Goal: Task Accomplishment & Management: Complete application form

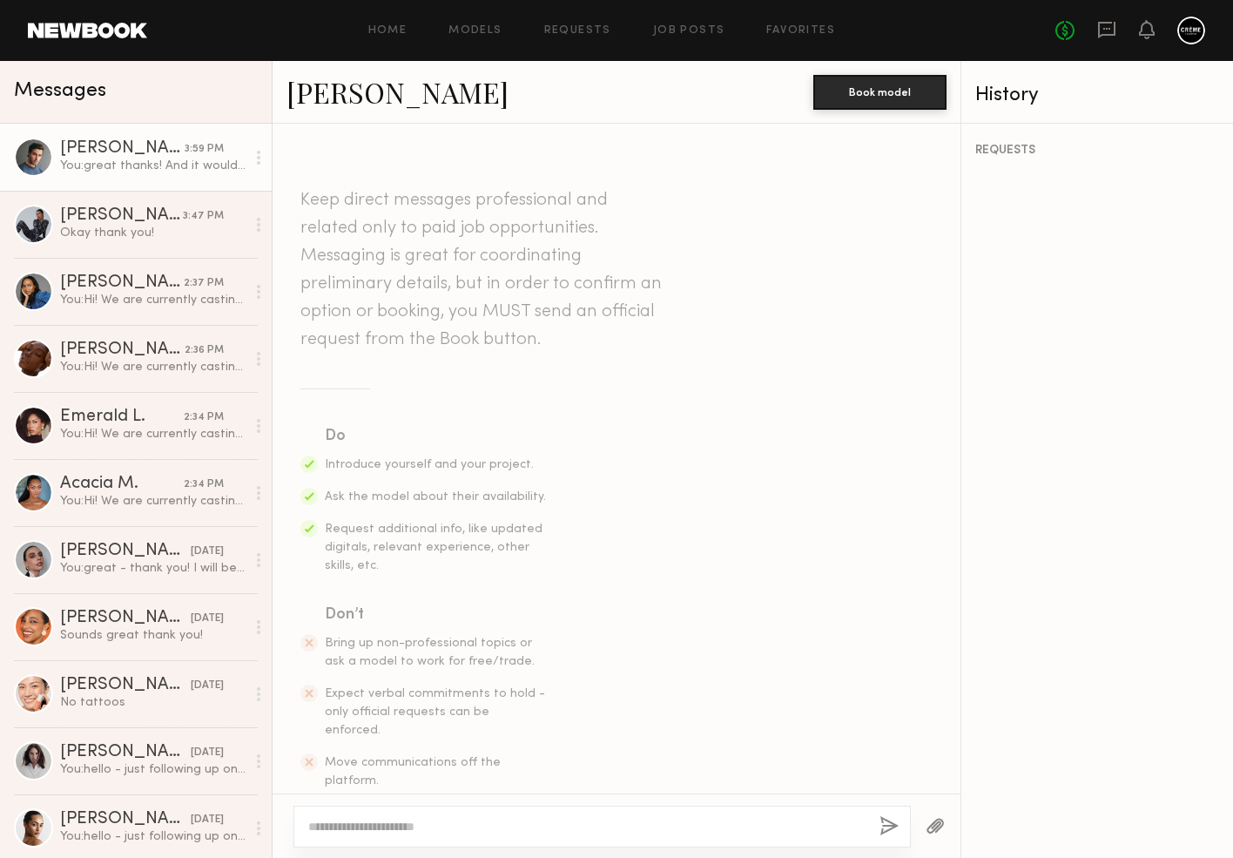
scroll to position [1639, 0]
click at [669, 25] on link "Job Posts" at bounding box center [689, 30] width 72 height 11
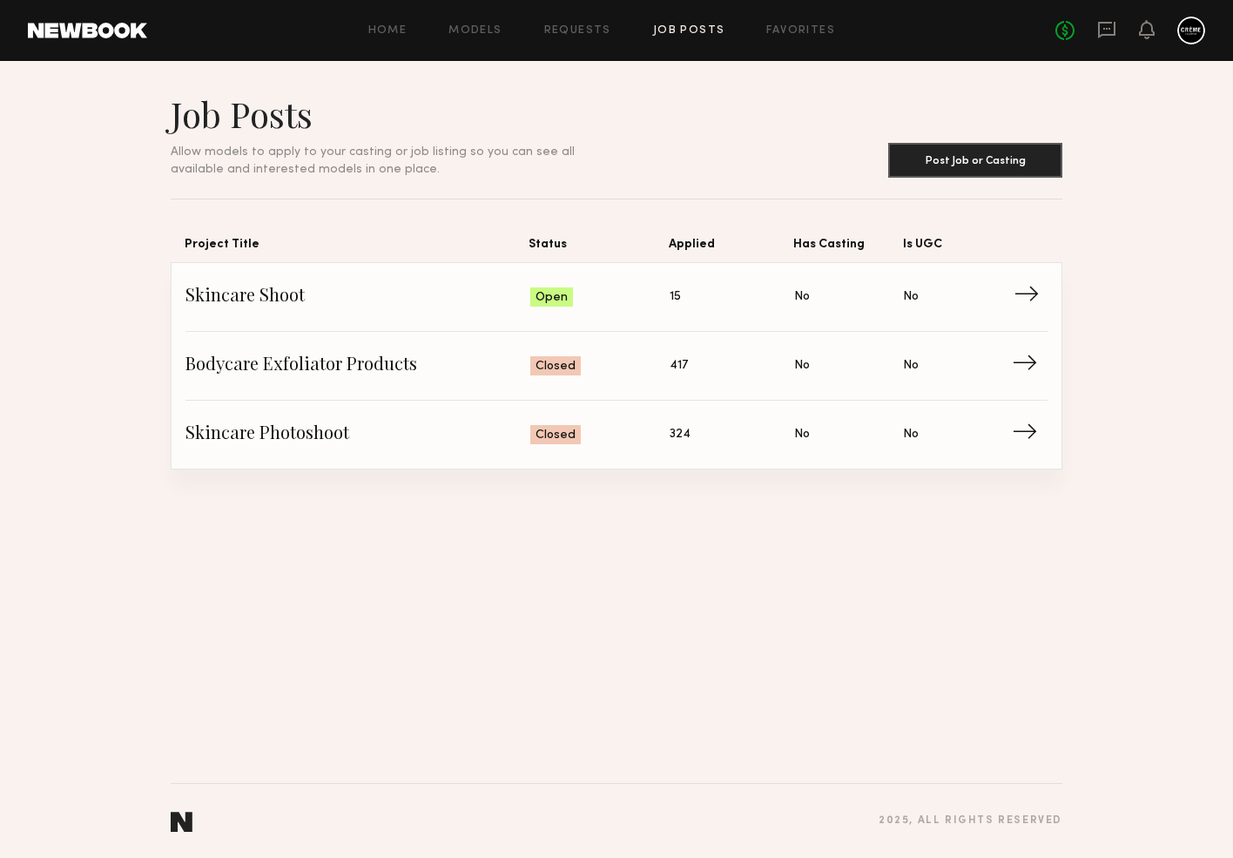
click at [253, 298] on span "Skincare Shoot" at bounding box center [358, 297] width 345 height 26
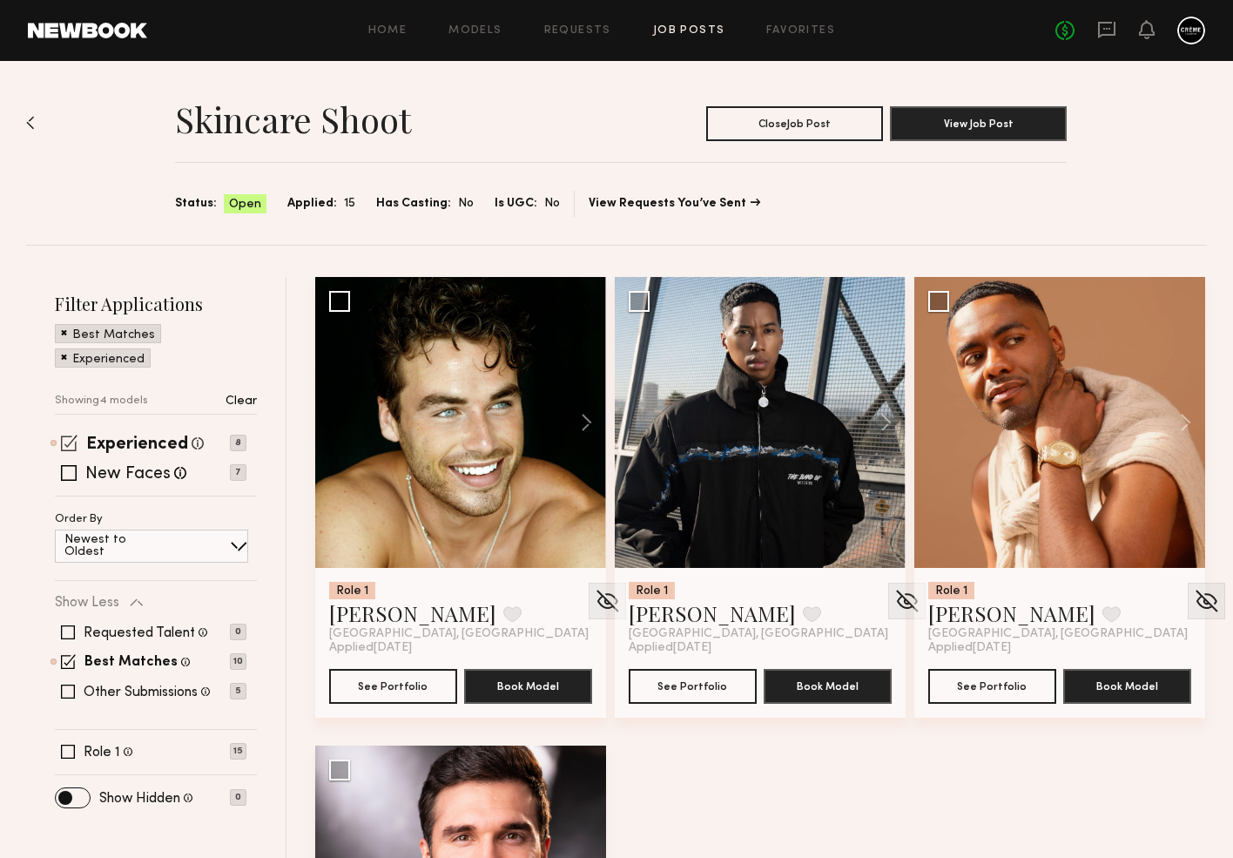
click at [72, 439] on span at bounding box center [69, 443] width 17 height 17
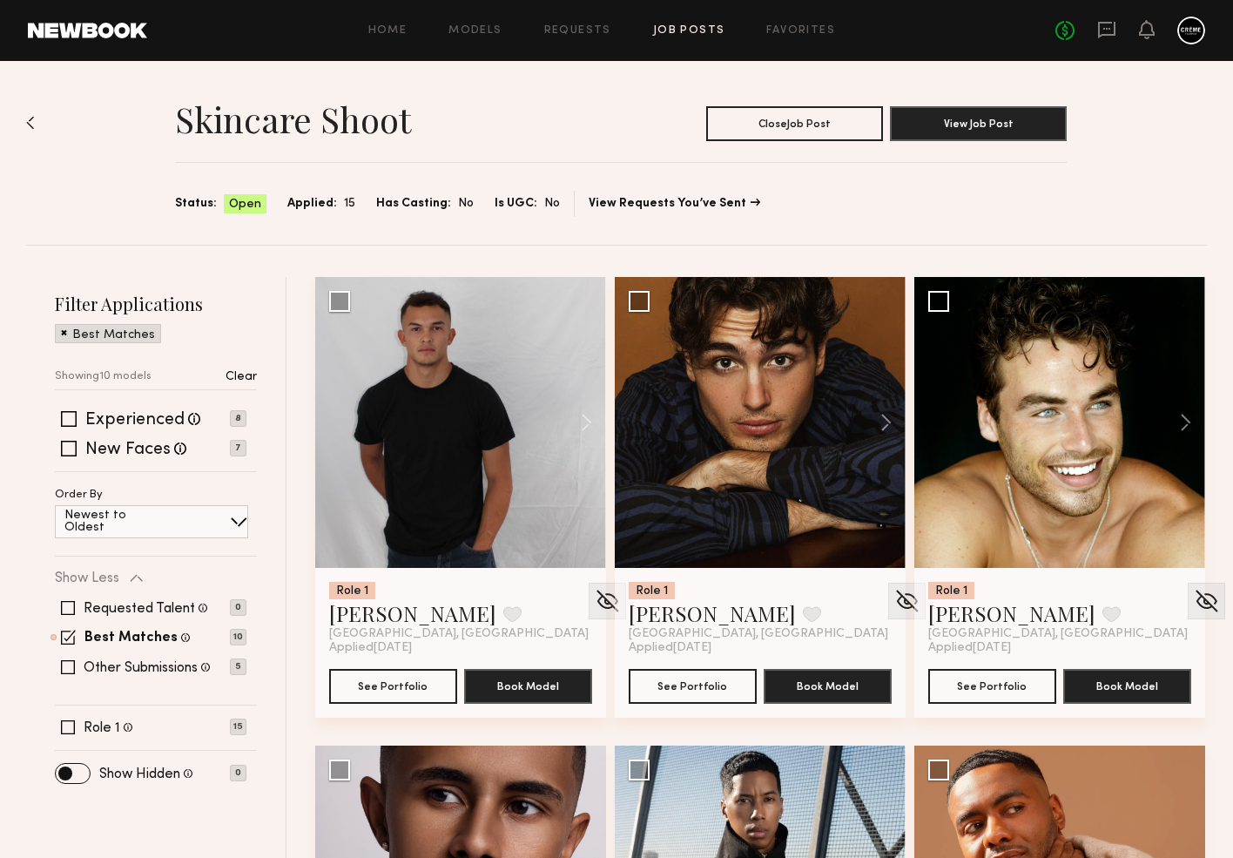
click at [64, 333] on span at bounding box center [64, 332] width 6 height 16
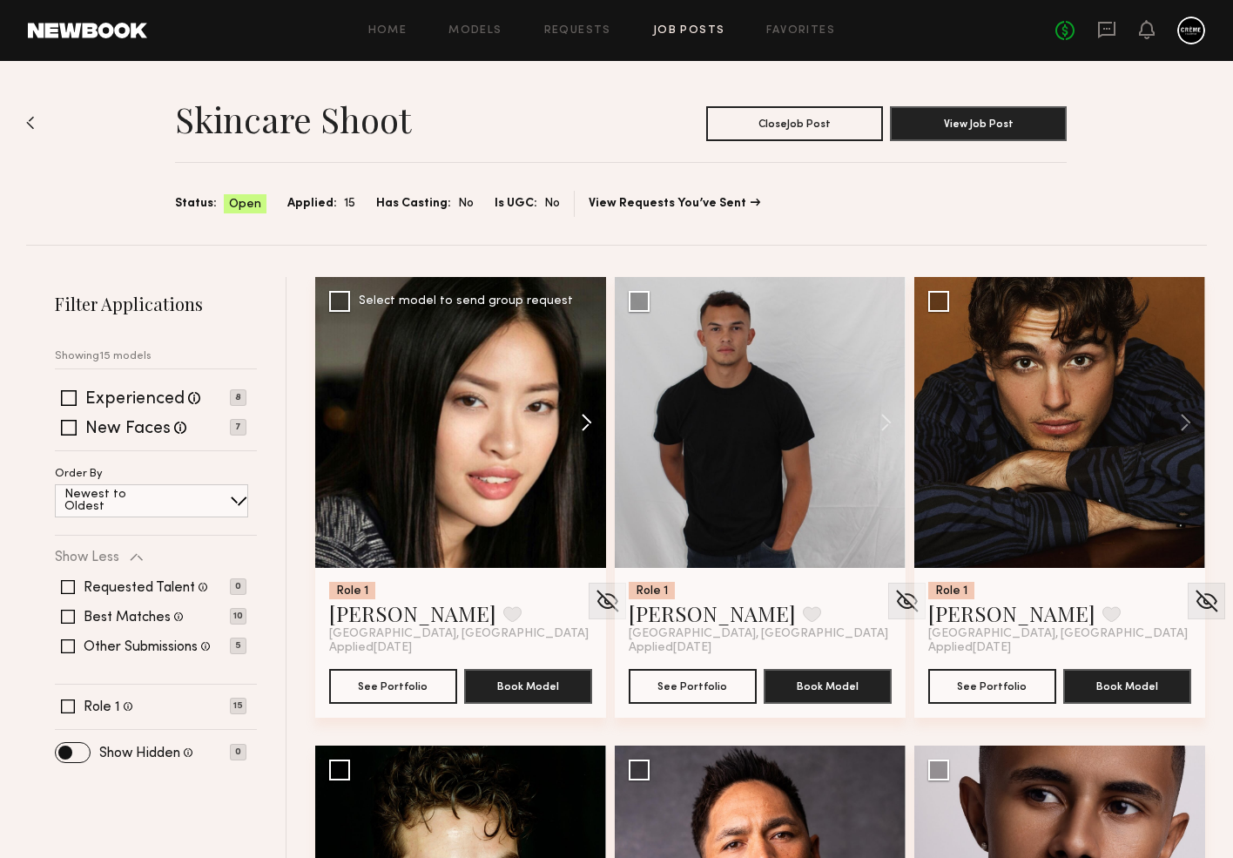
click at [589, 420] on button at bounding box center [579, 422] width 56 height 291
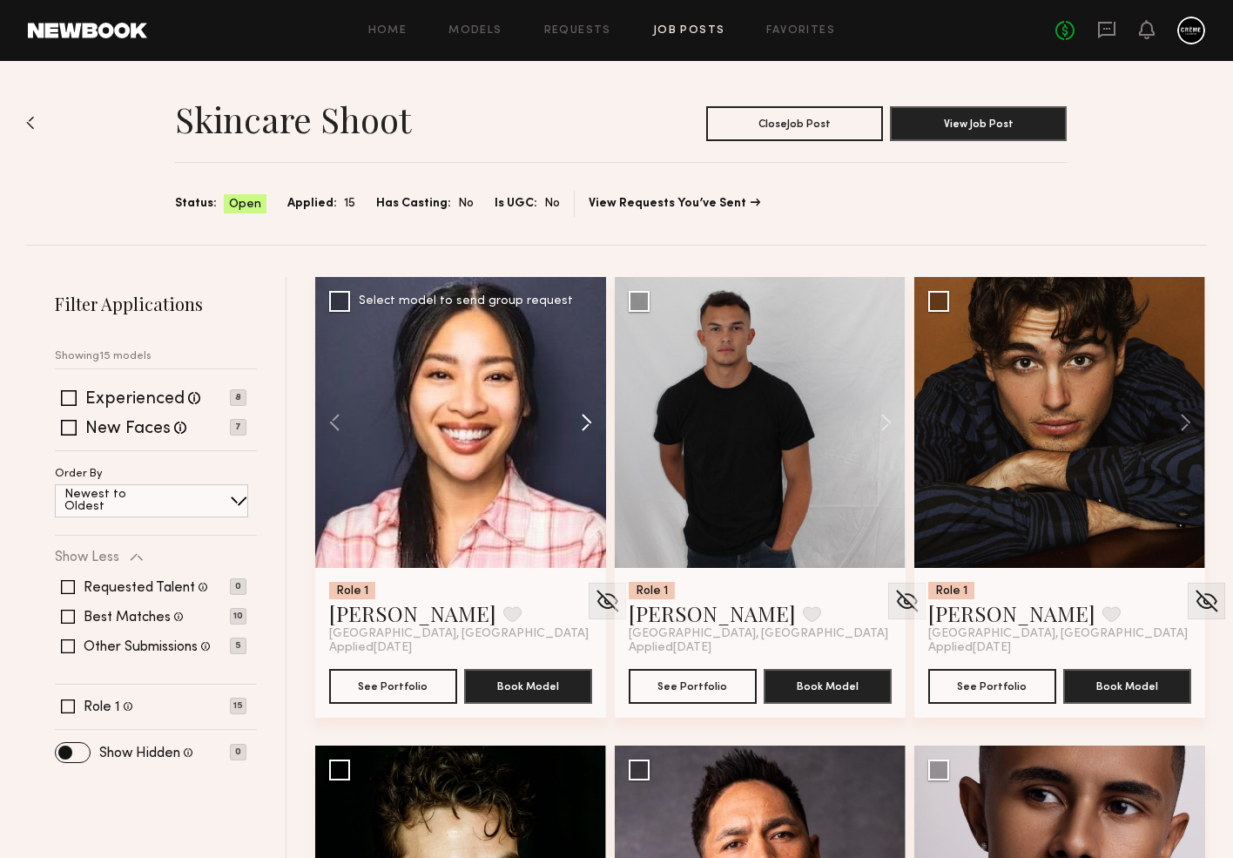
click at [589, 420] on button at bounding box center [579, 422] width 56 height 291
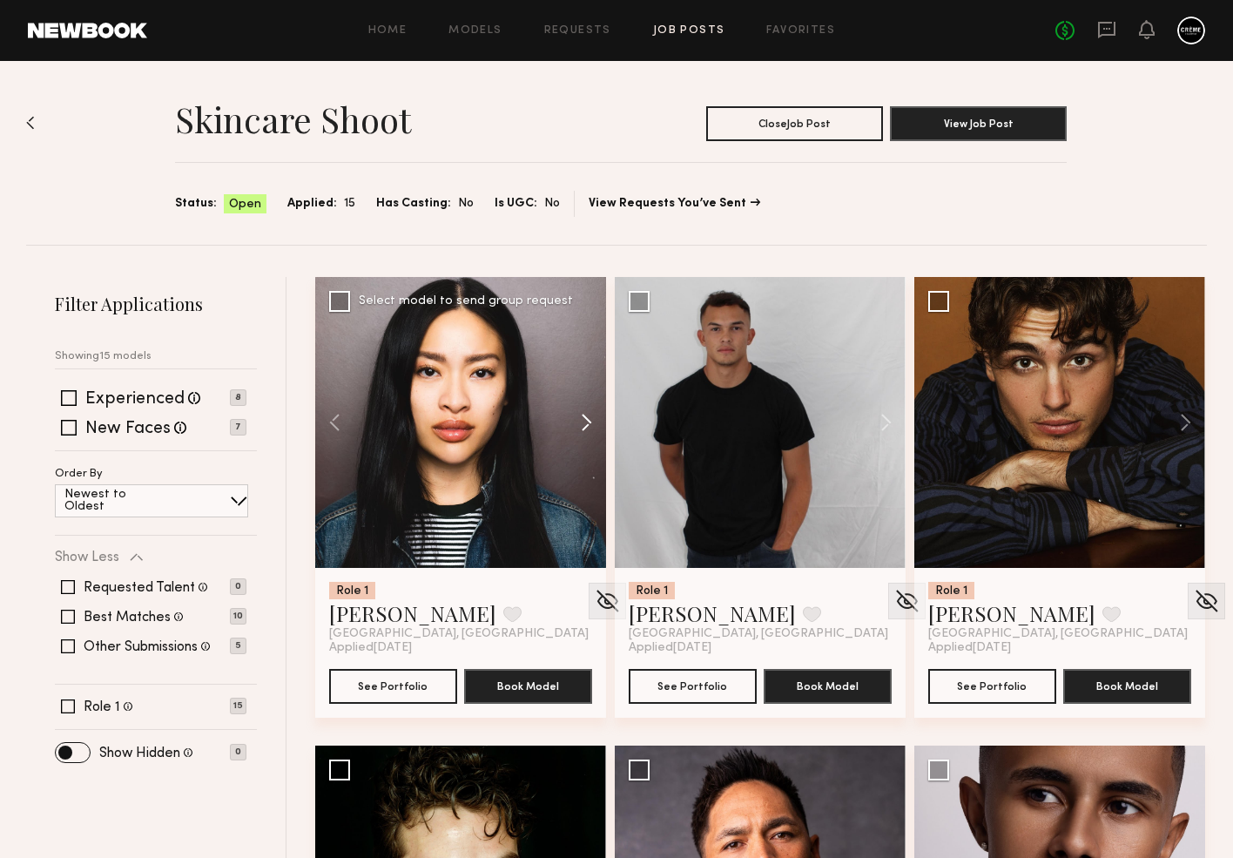
click at [589, 420] on button at bounding box center [579, 422] width 56 height 291
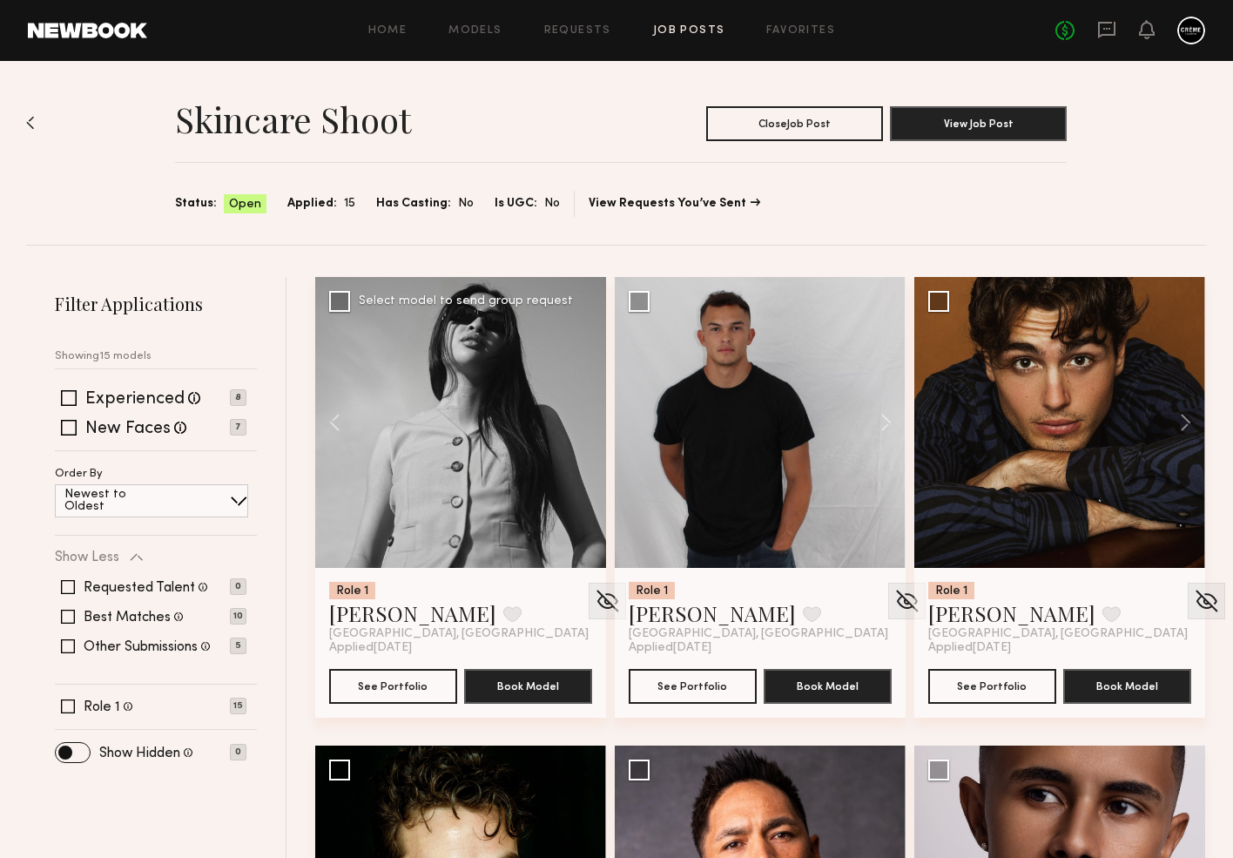
click at [589, 420] on div at bounding box center [460, 422] width 291 height 291
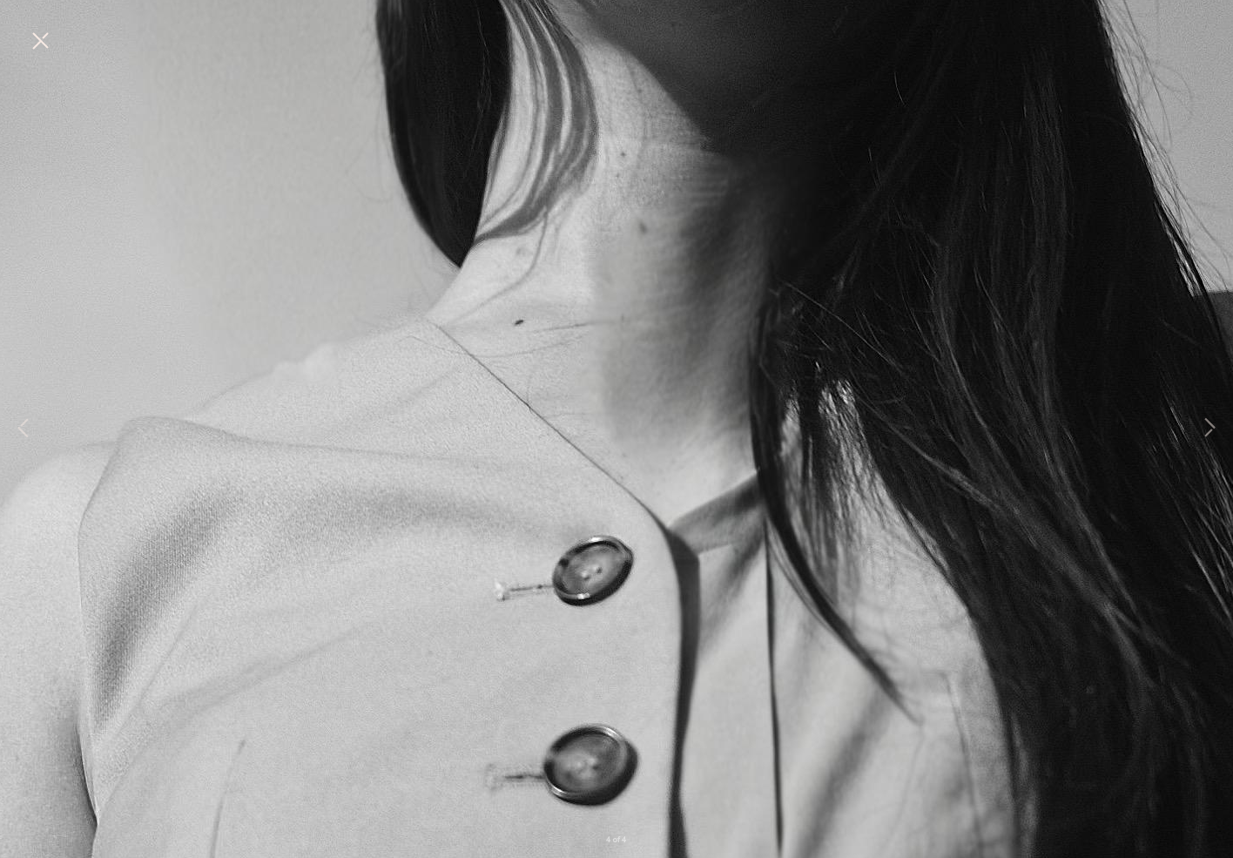
click at [39, 36] on button at bounding box center [40, 41] width 28 height 31
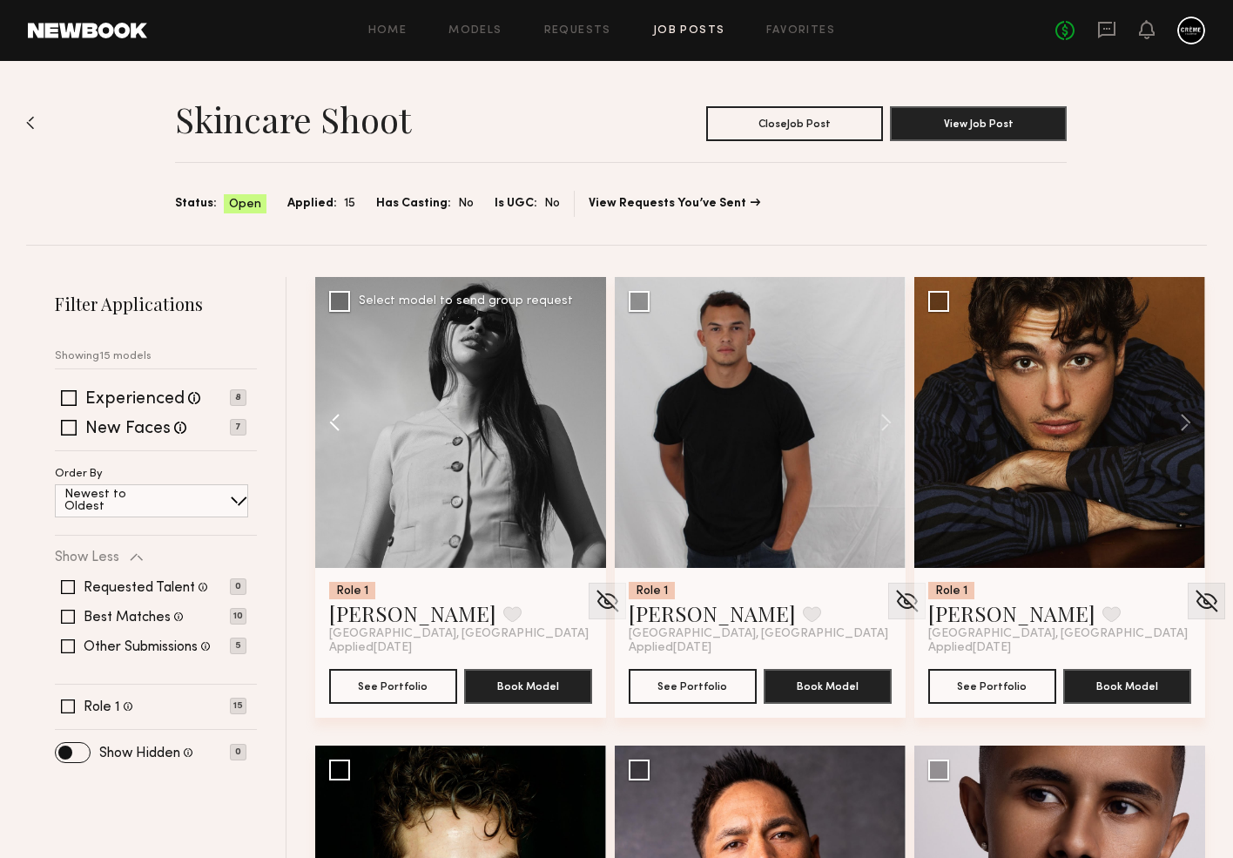
click at [332, 421] on button at bounding box center [343, 422] width 56 height 291
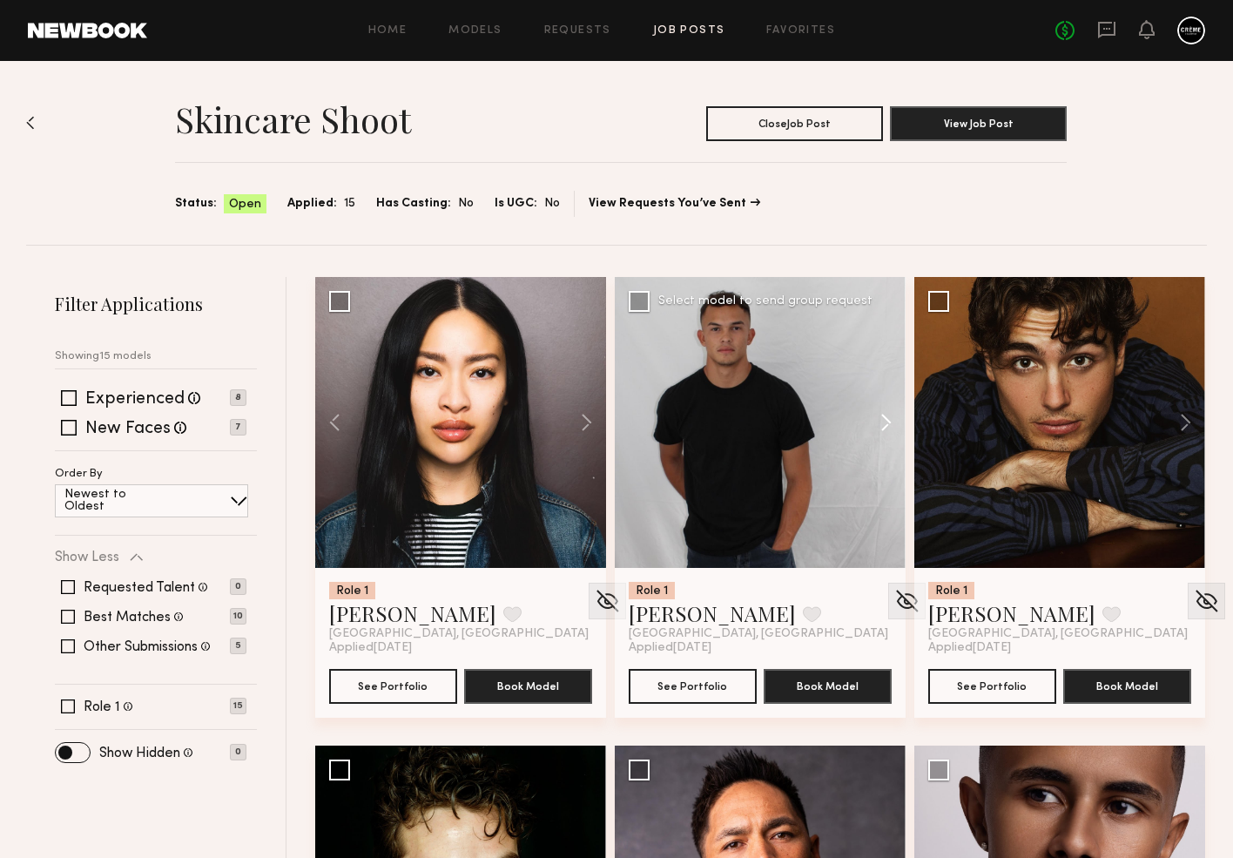
click at [881, 413] on button at bounding box center [878, 422] width 56 height 291
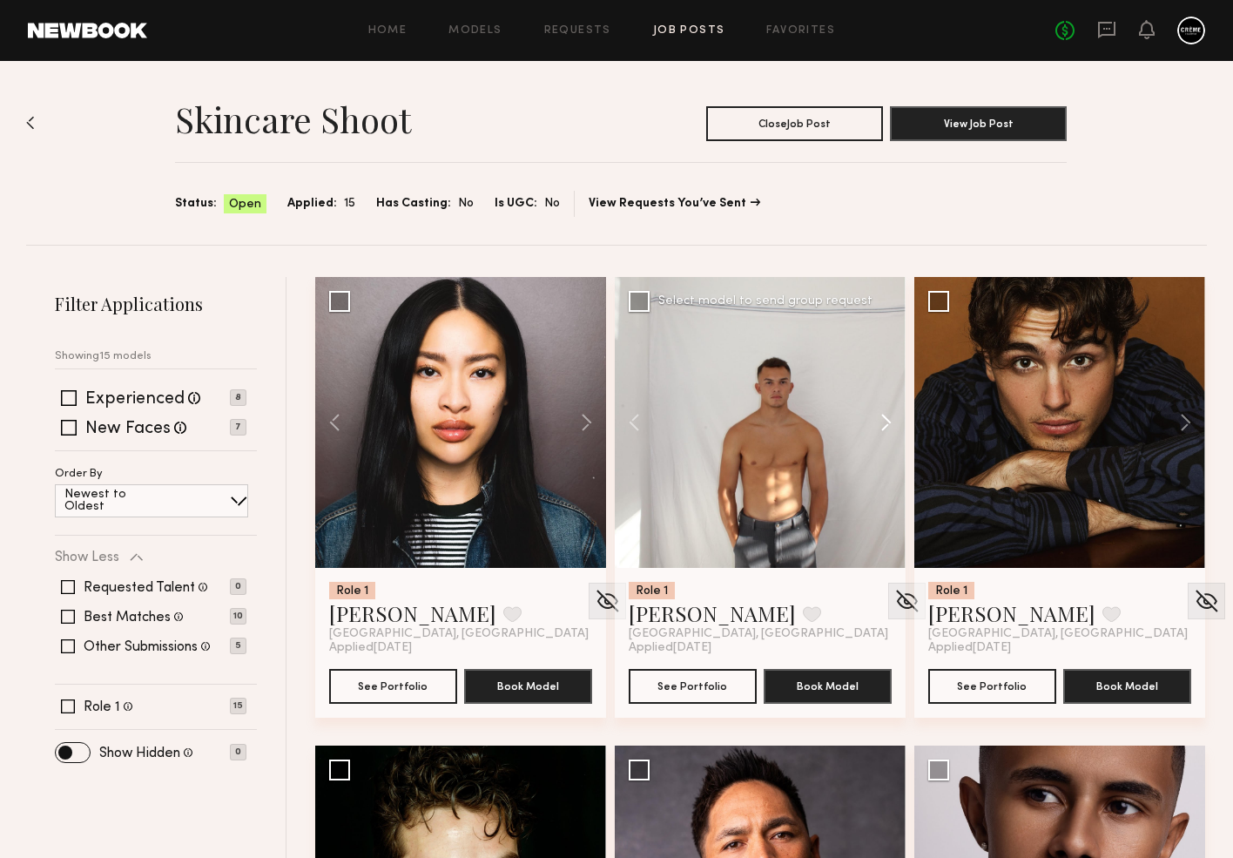
click at [881, 413] on button at bounding box center [878, 422] width 56 height 291
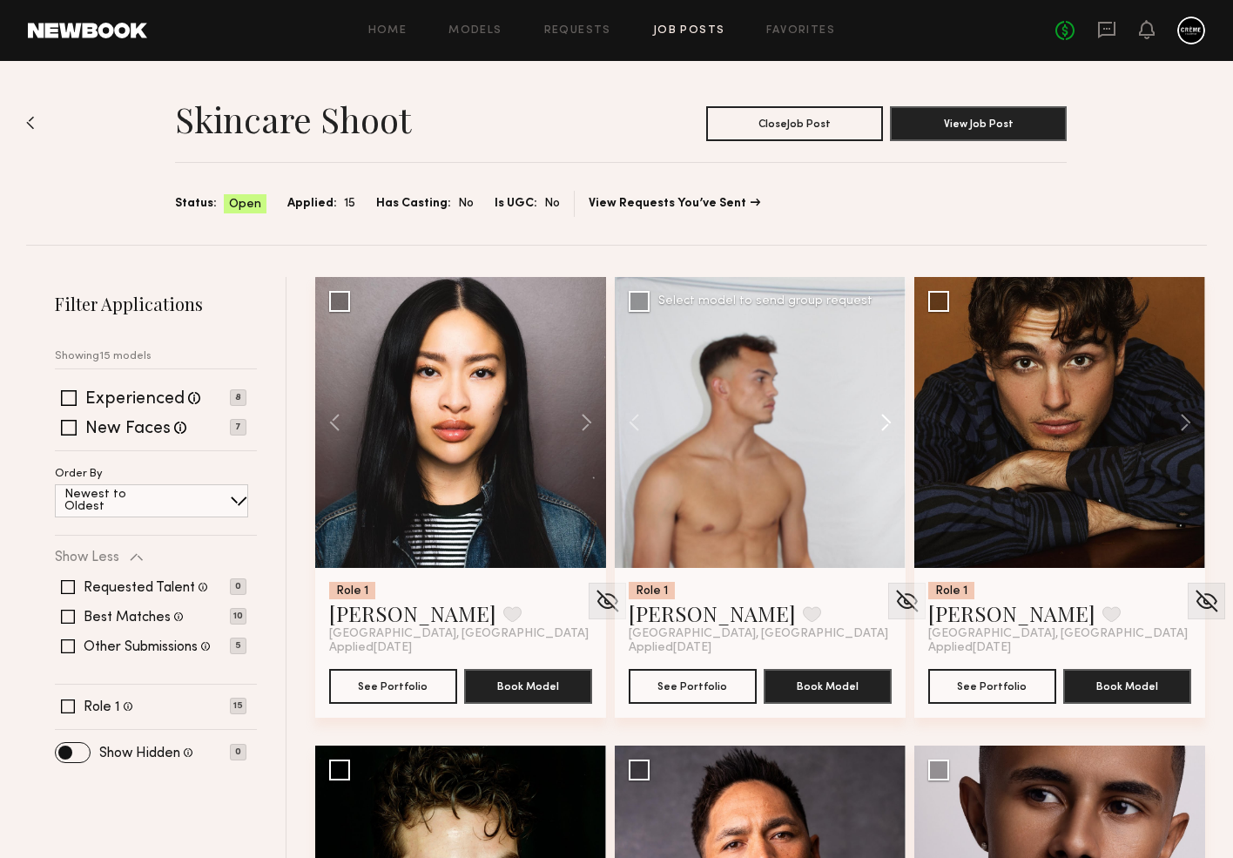
click at [881, 413] on button at bounding box center [878, 422] width 56 height 291
